Goal: Find specific page/section: Find specific page/section

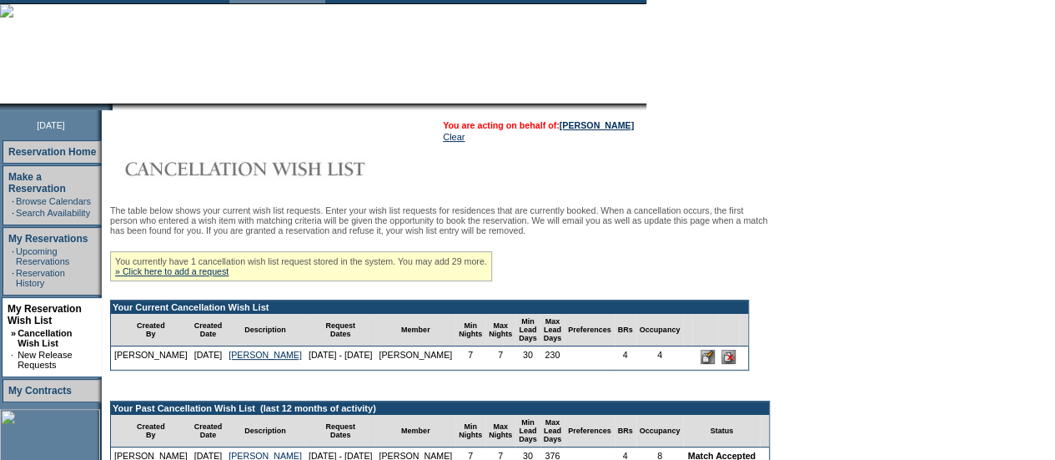
scroll to position [100, 0]
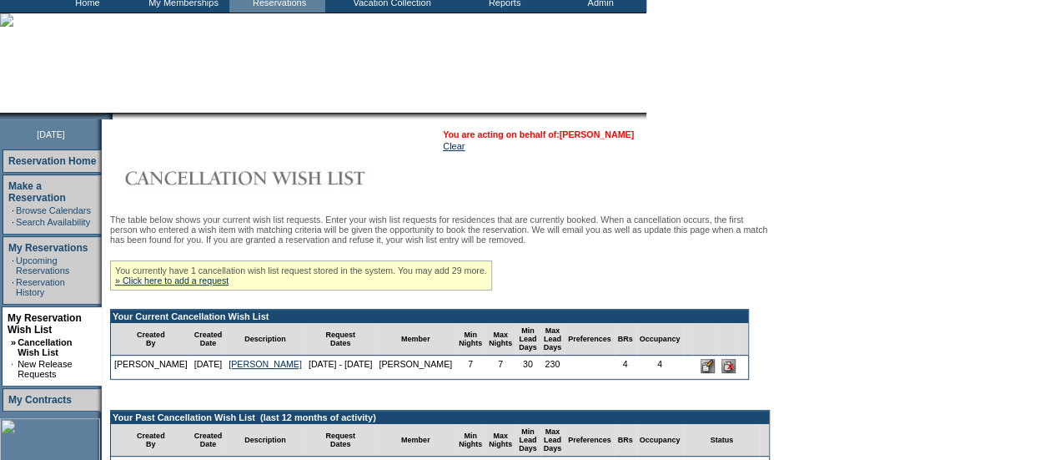
click at [581, 136] on link "[PERSON_NAME]" at bounding box center [597, 134] width 74 height 10
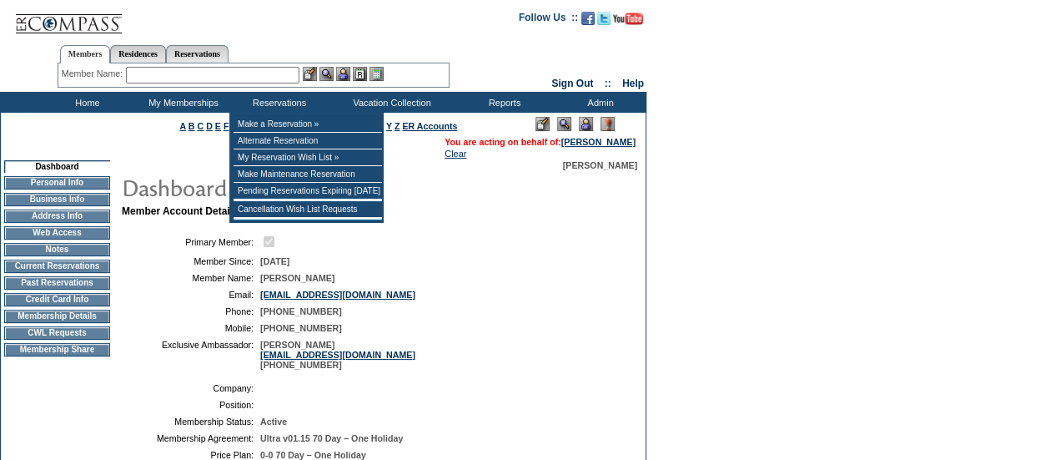
click at [250, 73] on input "text" at bounding box center [212, 75] width 173 height 17
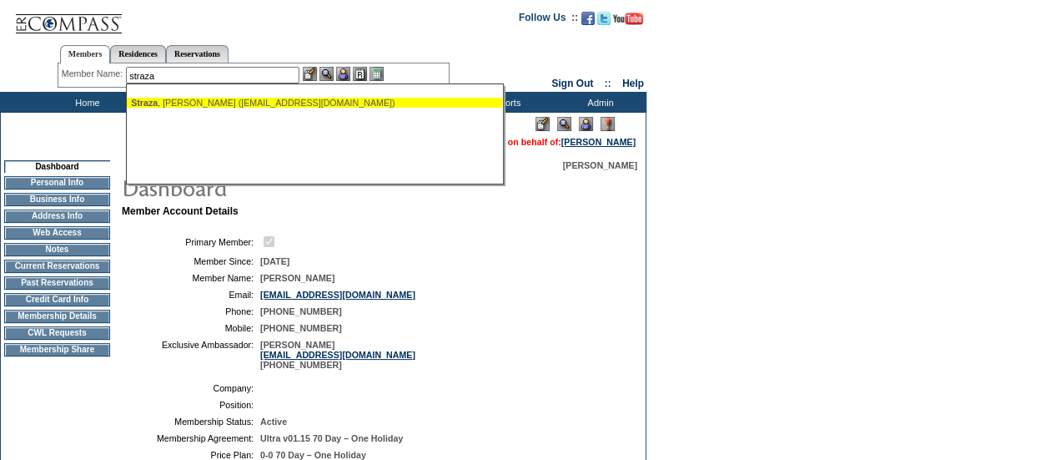
click at [207, 101] on div "Straza , Jamie (jstraza@me.com)" at bounding box center [314, 103] width 367 height 10
type input "Straza, Jamie (jstraza@me.com)"
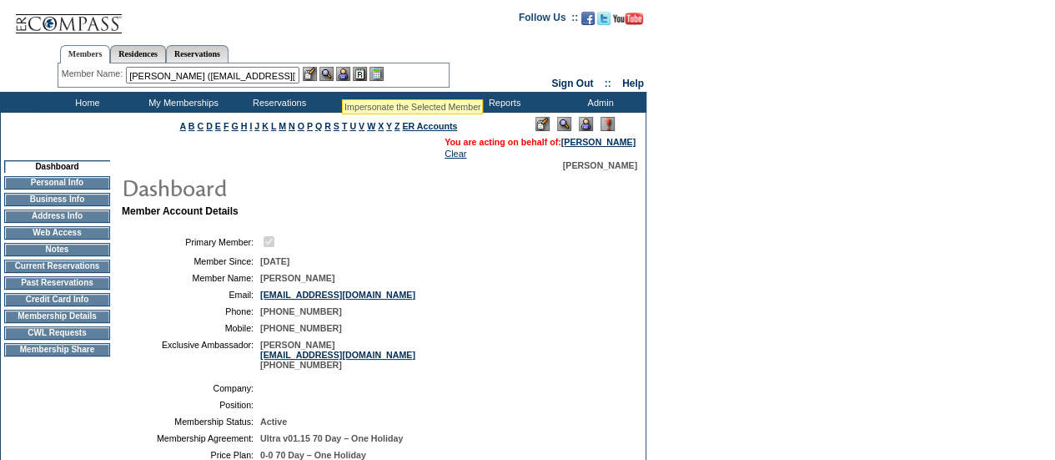
click at [343, 77] on img at bounding box center [343, 74] width 14 height 14
click at [334, 73] on img at bounding box center [326, 74] width 14 height 14
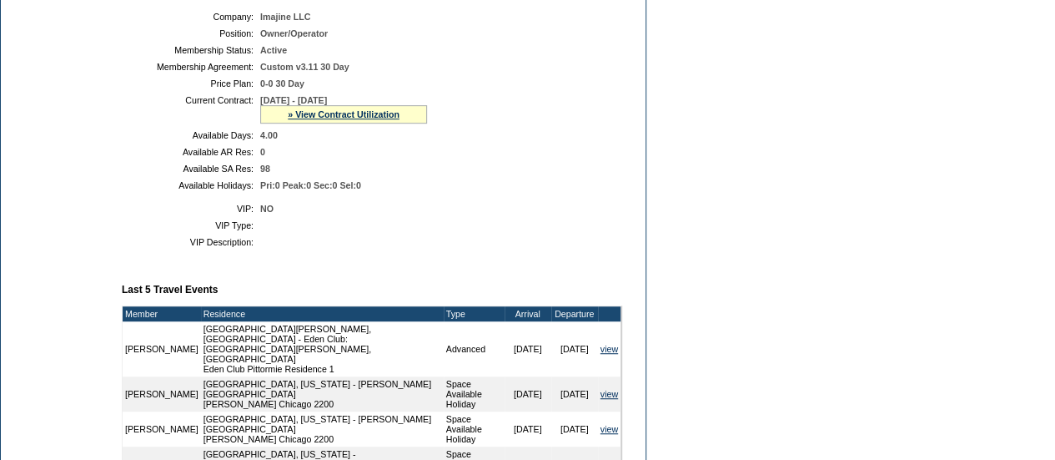
scroll to position [146, 0]
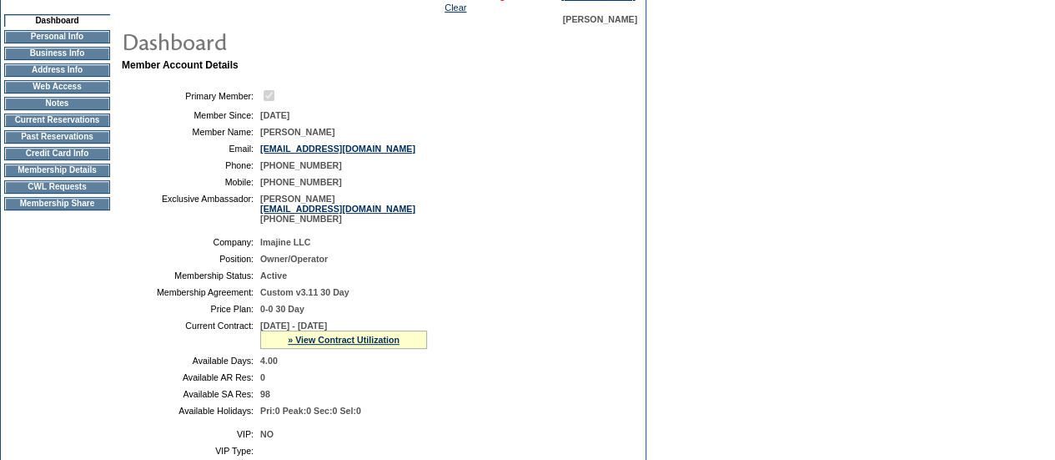
click at [76, 177] on td "Membership Details" at bounding box center [57, 169] width 106 height 13
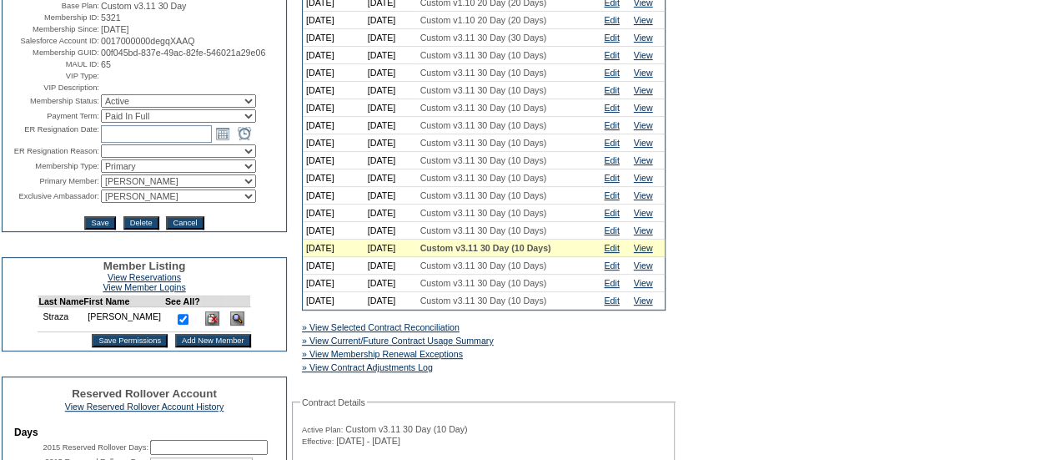
scroll to position [217, 0]
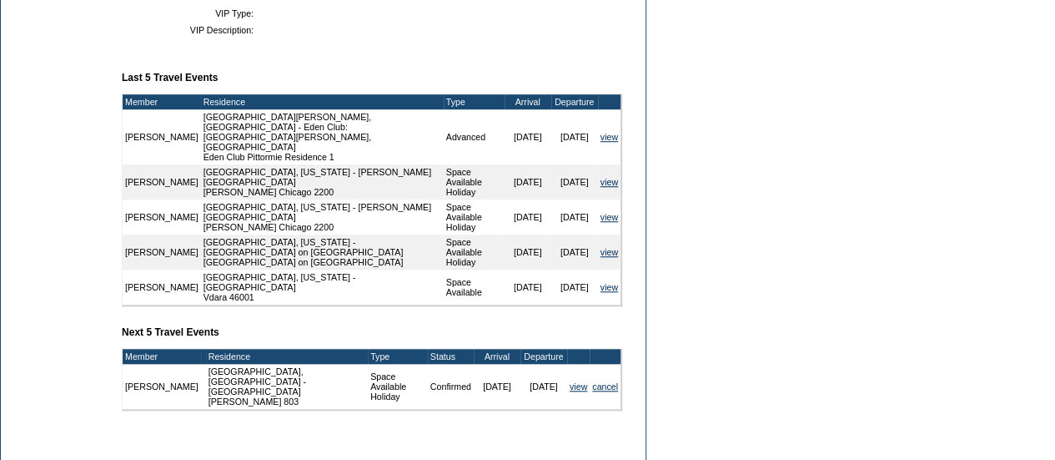
scroll to position [580, 0]
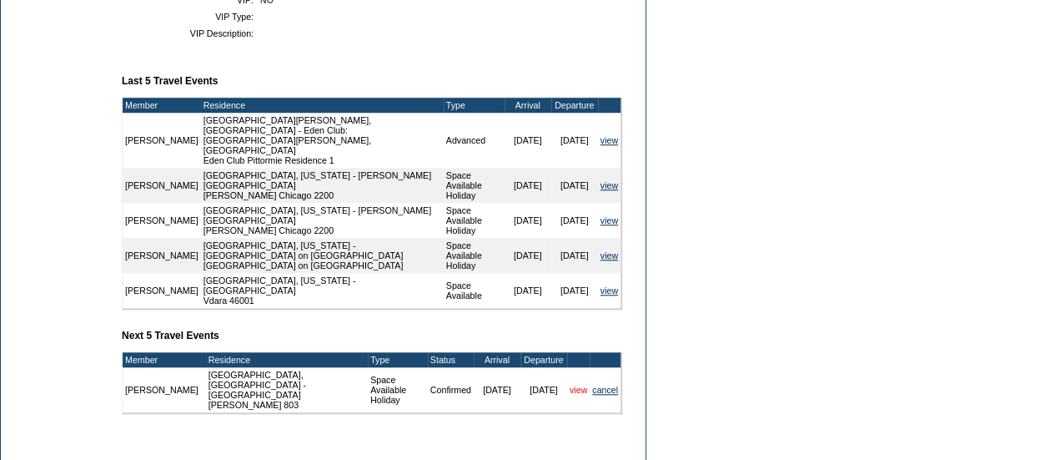
click at [574, 387] on link "view" at bounding box center [579, 390] width 18 height 10
